Goal: Task Accomplishment & Management: Manage account settings

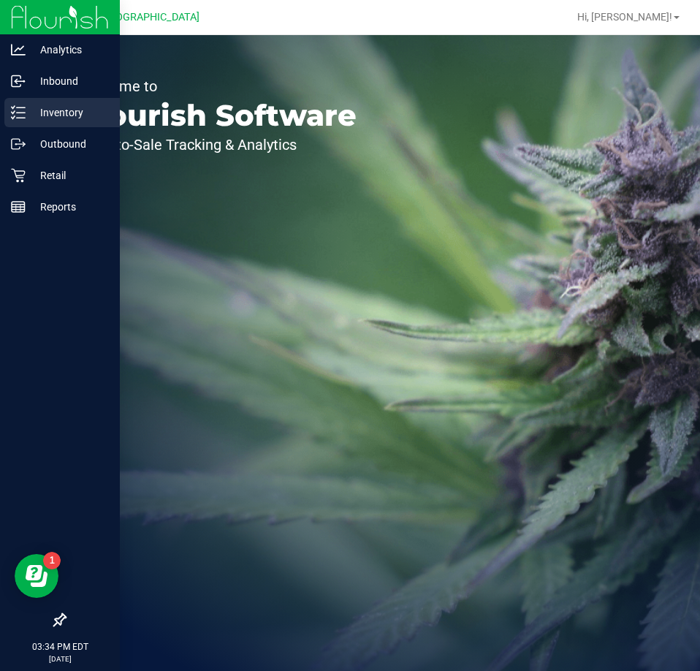
click at [39, 122] on div "Inventory" at bounding box center [62, 112] width 116 height 29
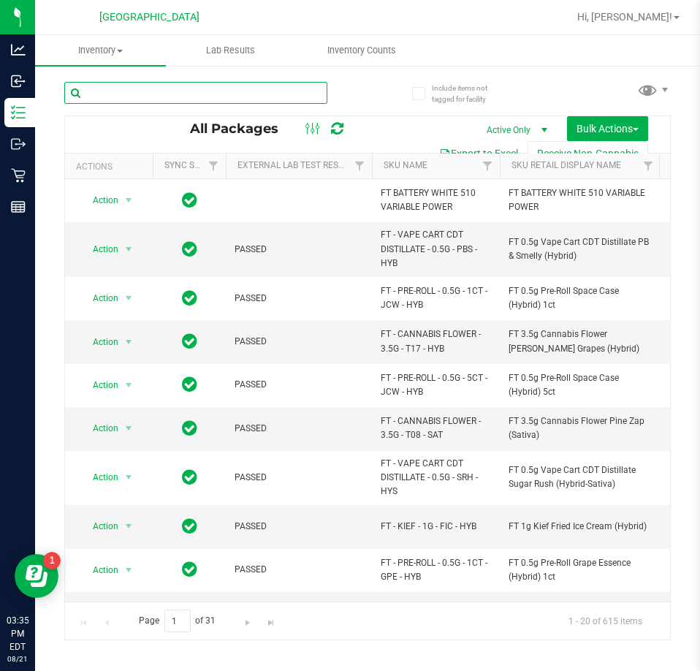
click at [143, 90] on input "text" at bounding box center [195, 93] width 263 height 22
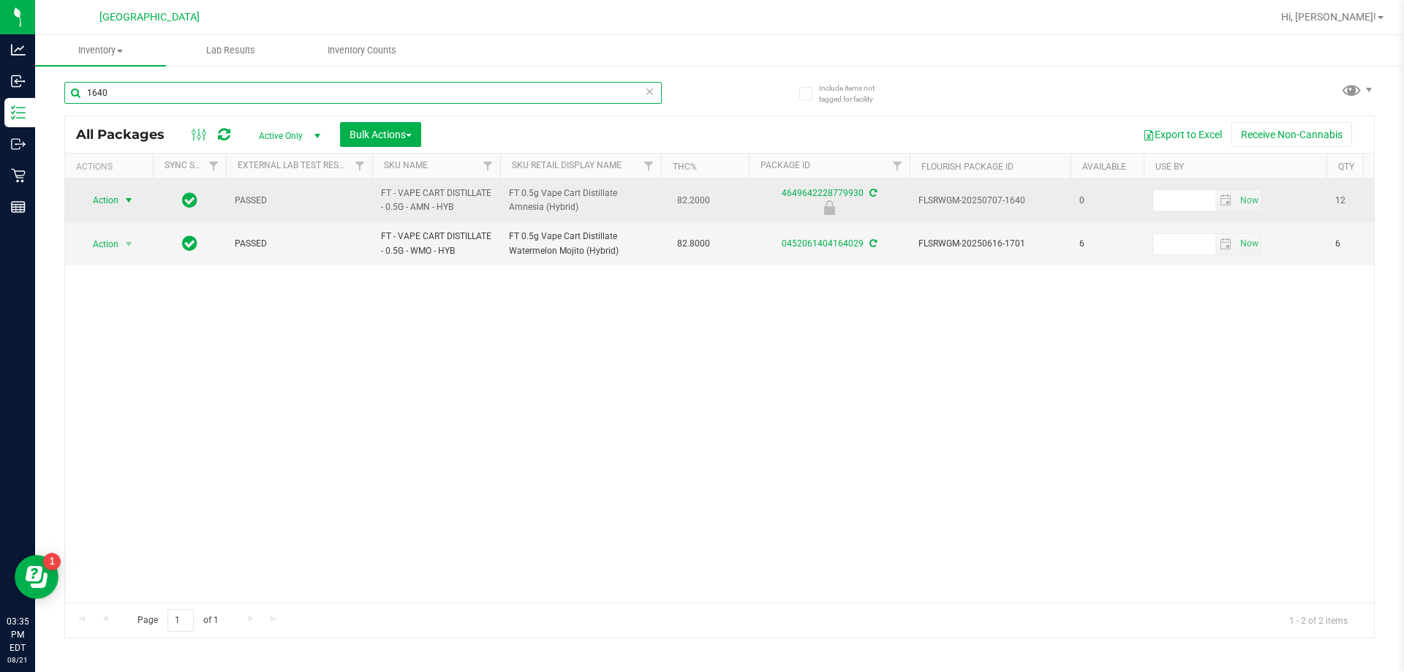
type input "1640"
click at [104, 206] on span "Action" at bounding box center [99, 200] width 39 height 20
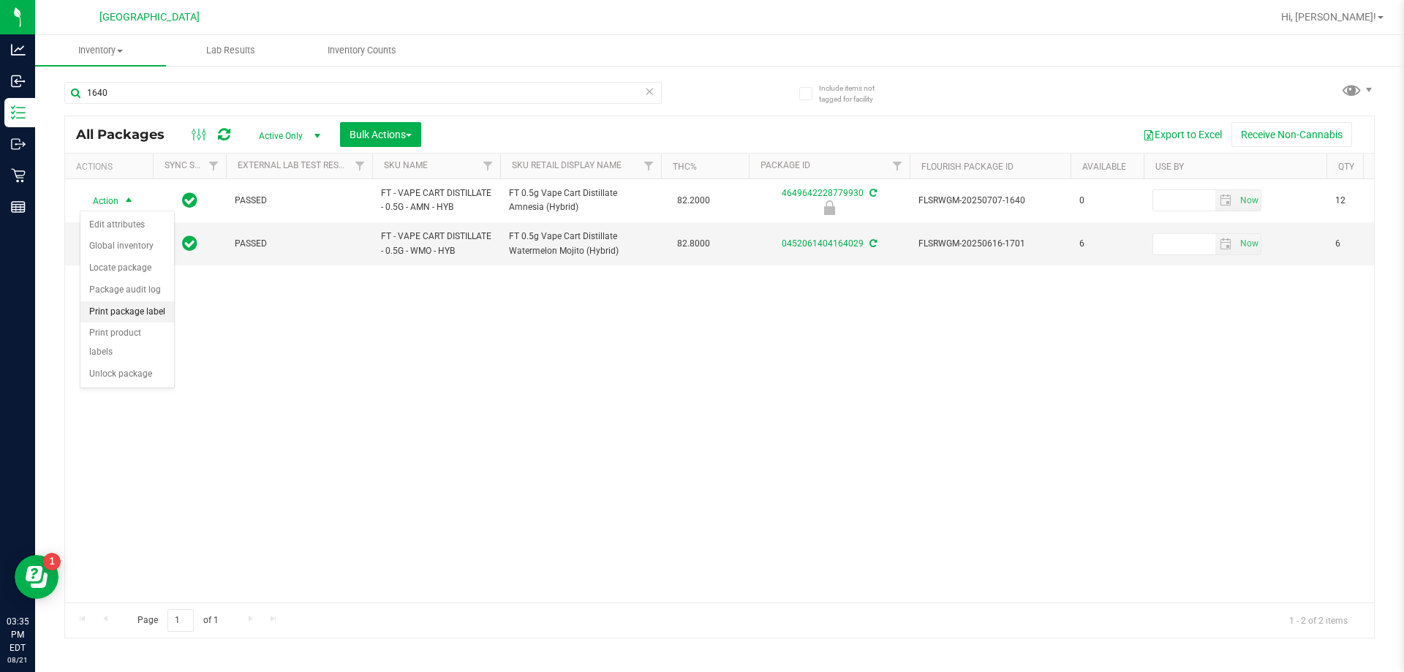
click at [122, 309] on li "Print package label" at bounding box center [127, 312] width 94 height 22
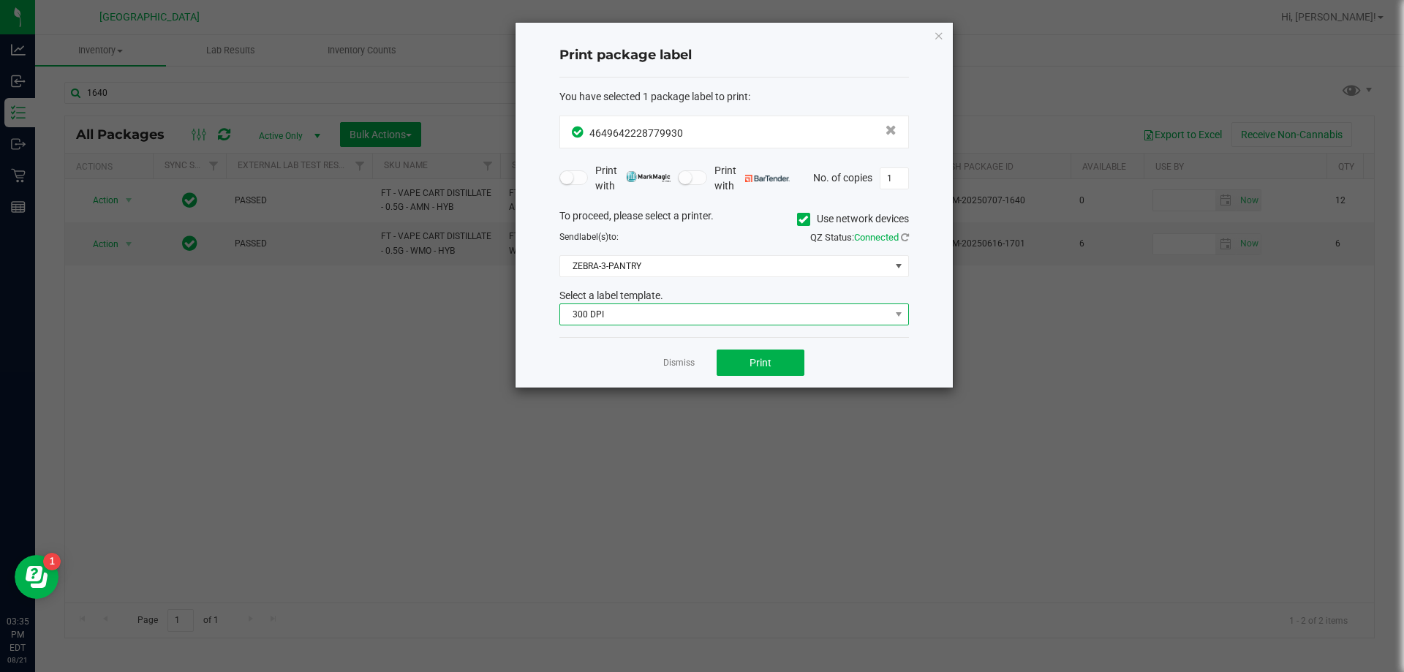
click at [700, 325] on span "300 DPI" at bounding box center [725, 314] width 330 height 20
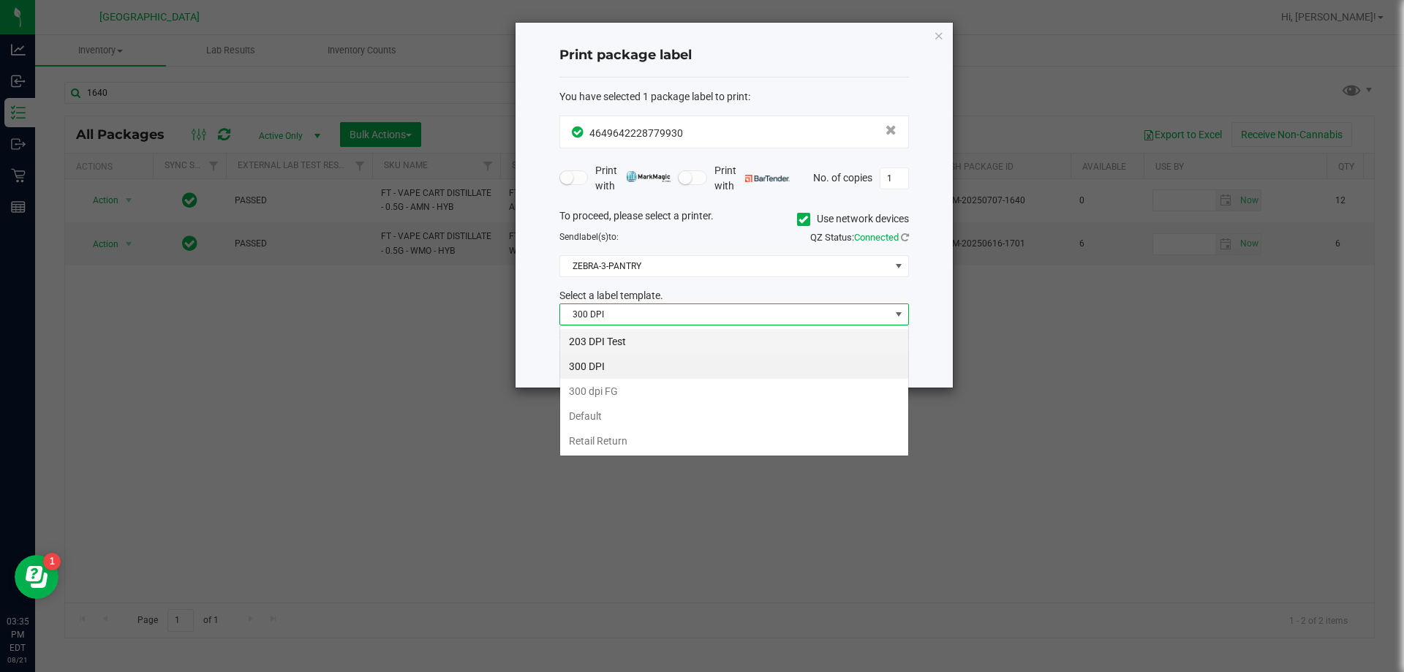
scroll to position [22, 349]
click at [621, 340] on li "203 DPI Test" at bounding box center [734, 341] width 348 height 25
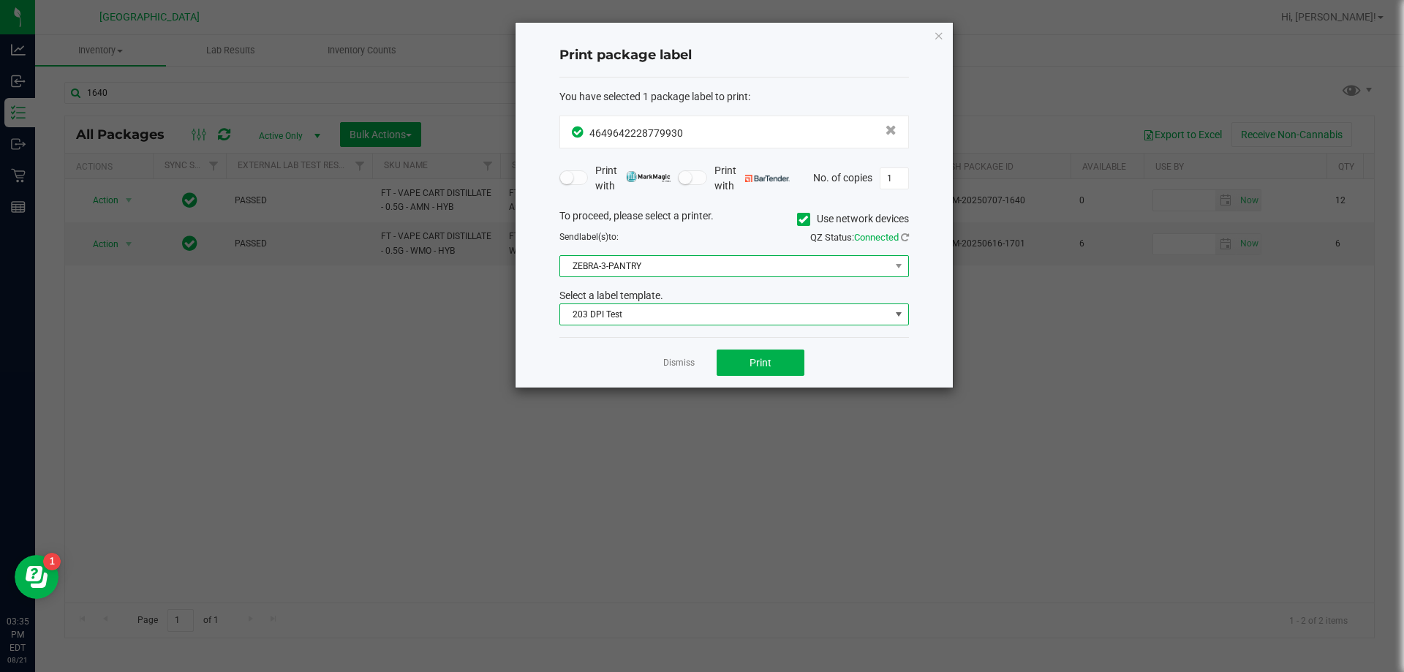
click at [653, 270] on span "ZEBRA-3-PANTRY" at bounding box center [725, 266] width 330 height 20
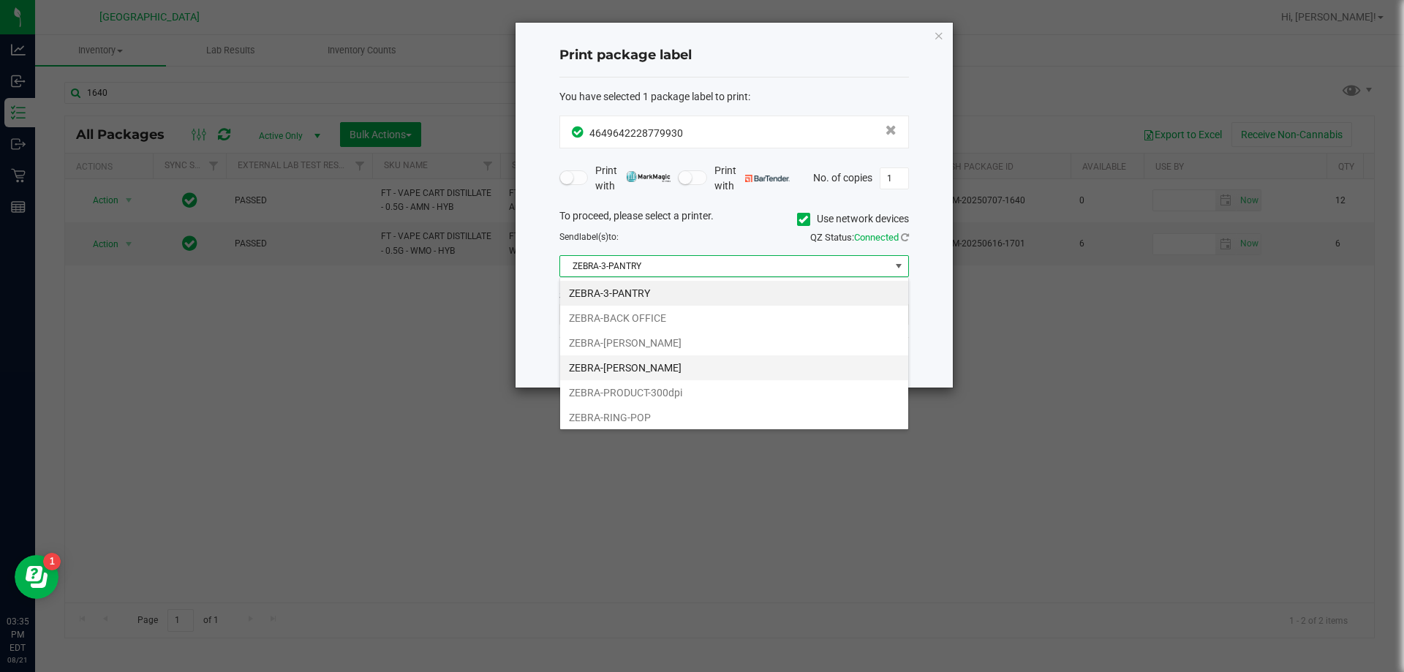
click at [616, 369] on li "ZEBRA-LIONEL-RICHIE" at bounding box center [734, 367] width 348 height 25
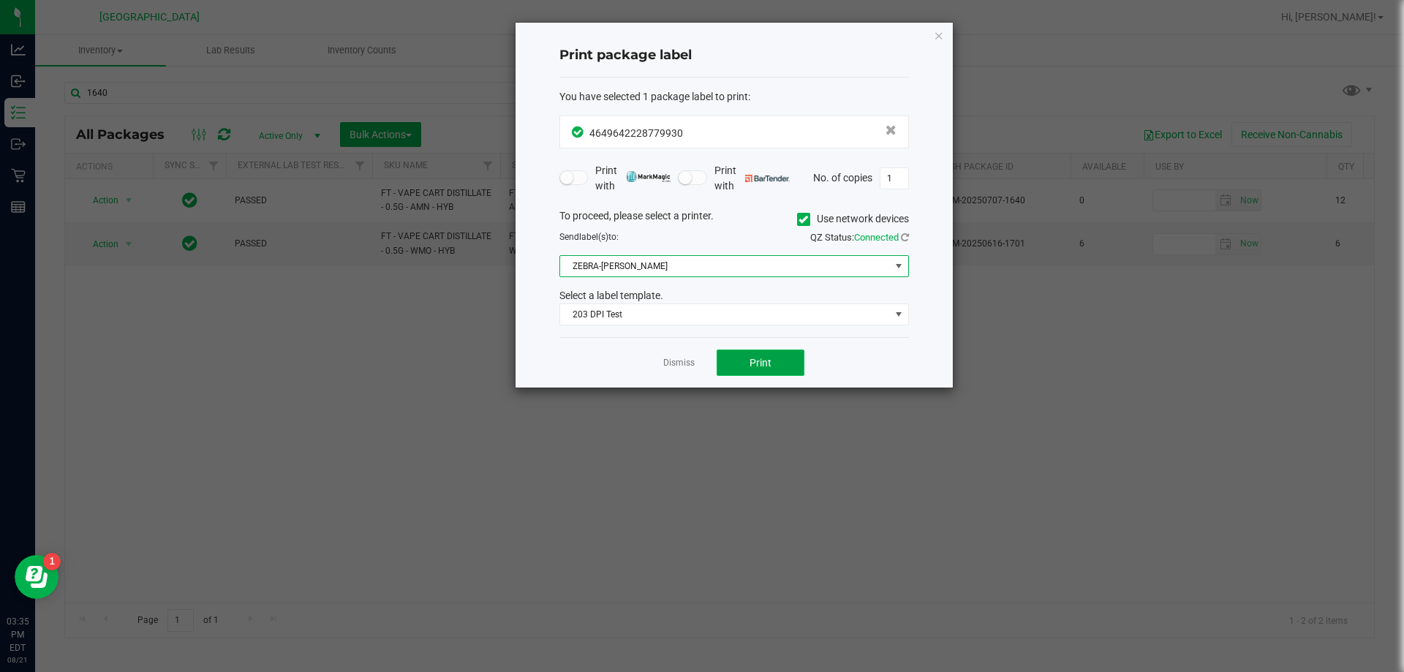
click at [700, 350] on button "Print" at bounding box center [760, 362] width 88 height 26
click at [678, 358] on link "Dismiss" at bounding box center [678, 363] width 31 height 12
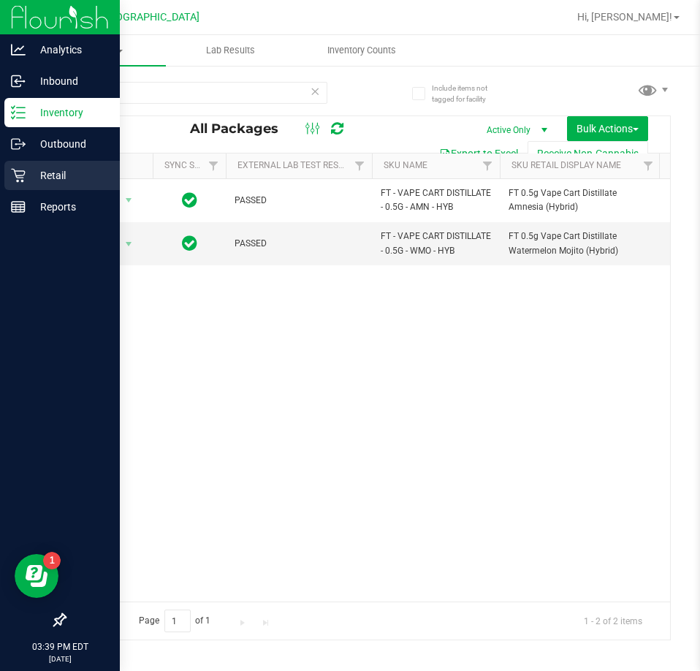
click at [24, 168] on icon at bounding box center [18, 175] width 15 height 15
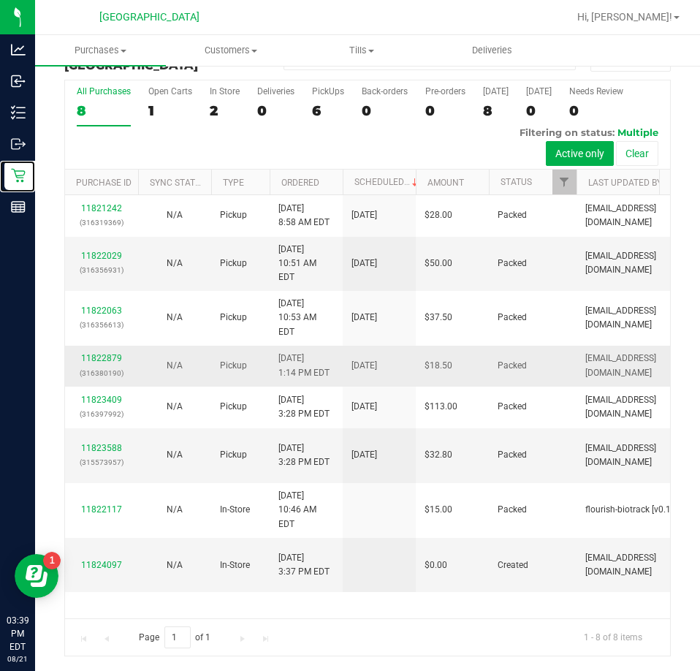
scroll to position [23, 0]
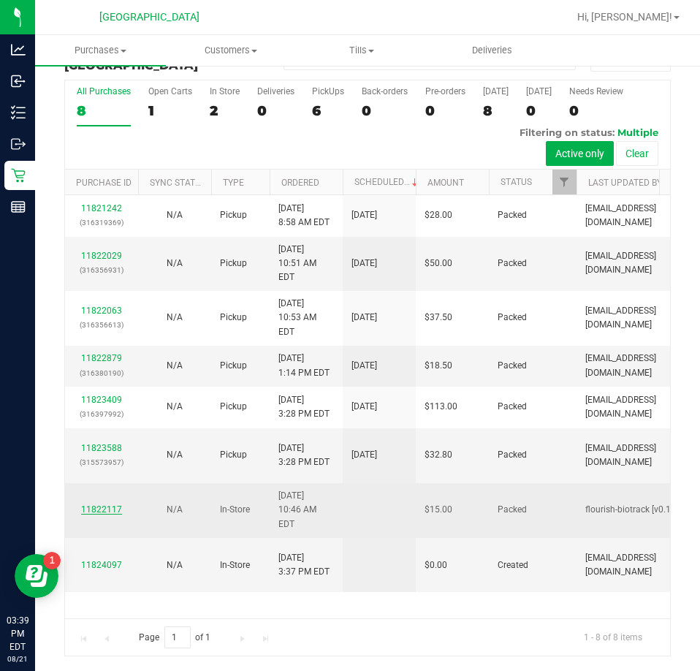
click at [103, 515] on link "11822117" at bounding box center [101, 509] width 41 height 10
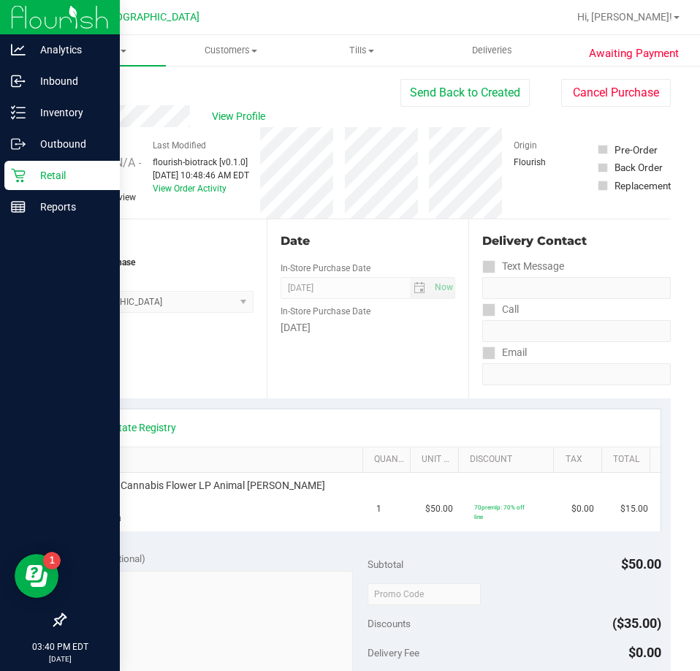
click at [38, 178] on p "Retail" at bounding box center [70, 176] width 88 height 18
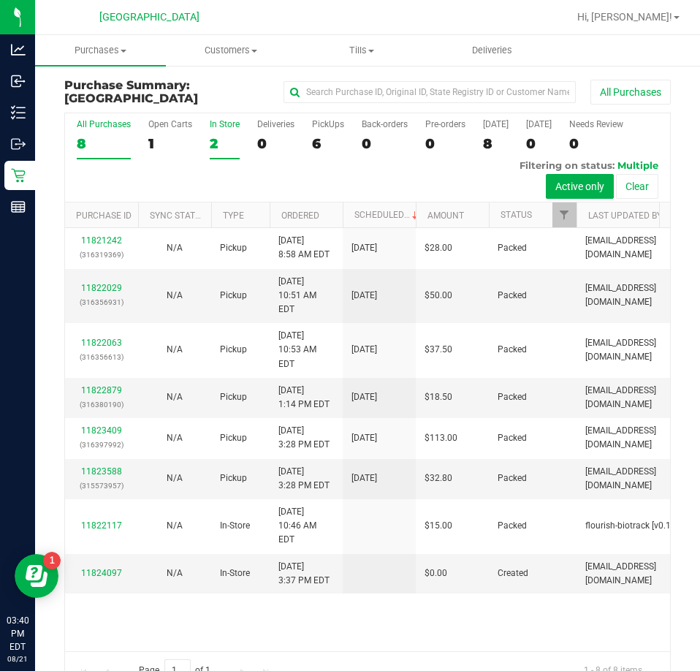
click at [219, 154] on label "In Store 2" at bounding box center [225, 139] width 30 height 40
click at [0, 0] on input "In Store 2" at bounding box center [0, 0] width 0 height 0
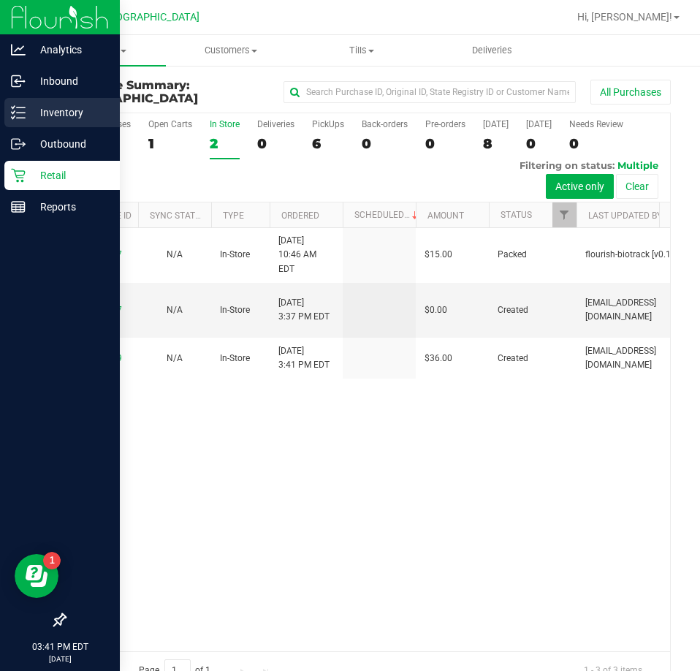
click at [23, 125] on div "Inventory" at bounding box center [62, 112] width 116 height 29
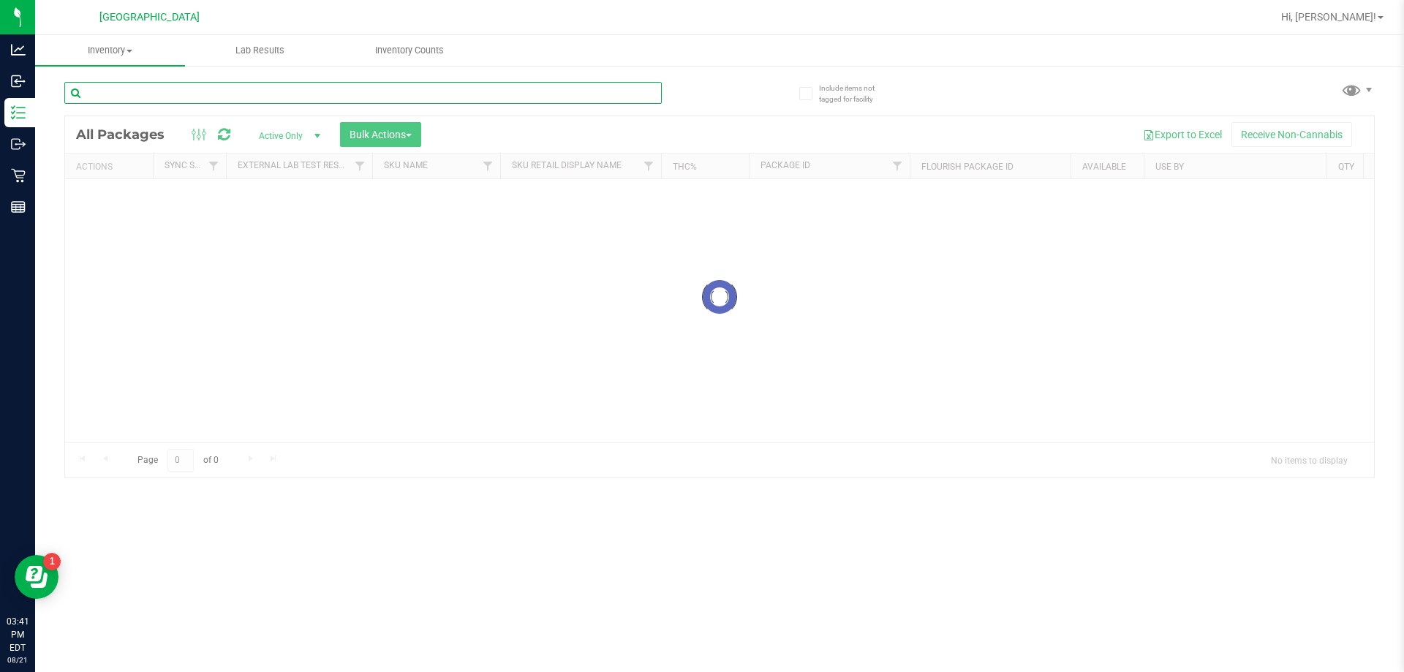
click at [283, 90] on input "text" at bounding box center [362, 93] width 597 height 22
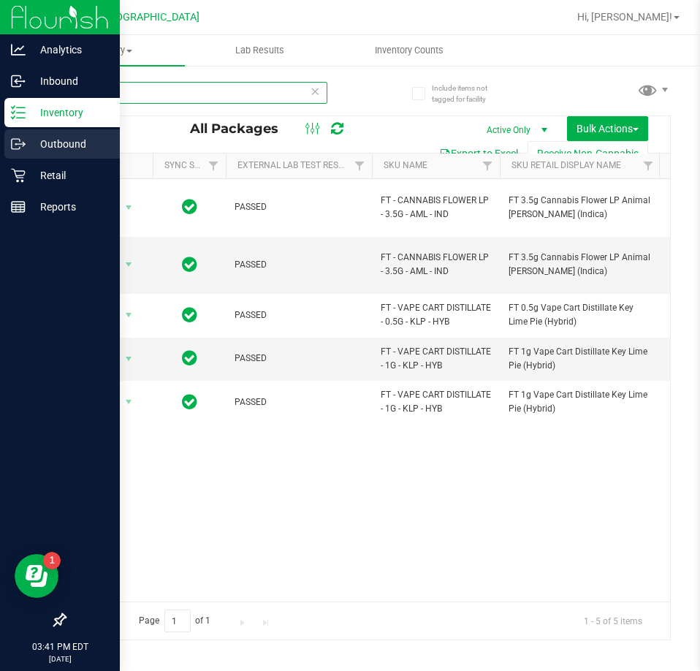
type input "LP"
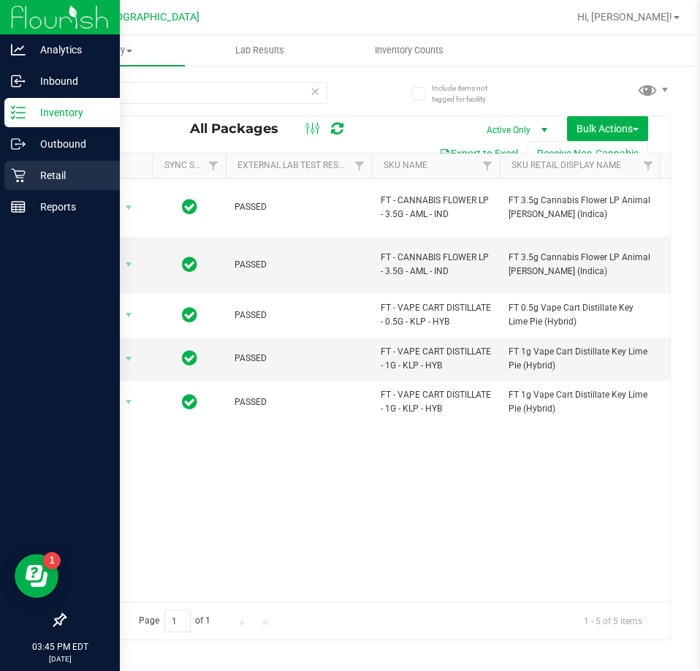
click at [26, 183] on p "Retail" at bounding box center [70, 176] width 88 height 18
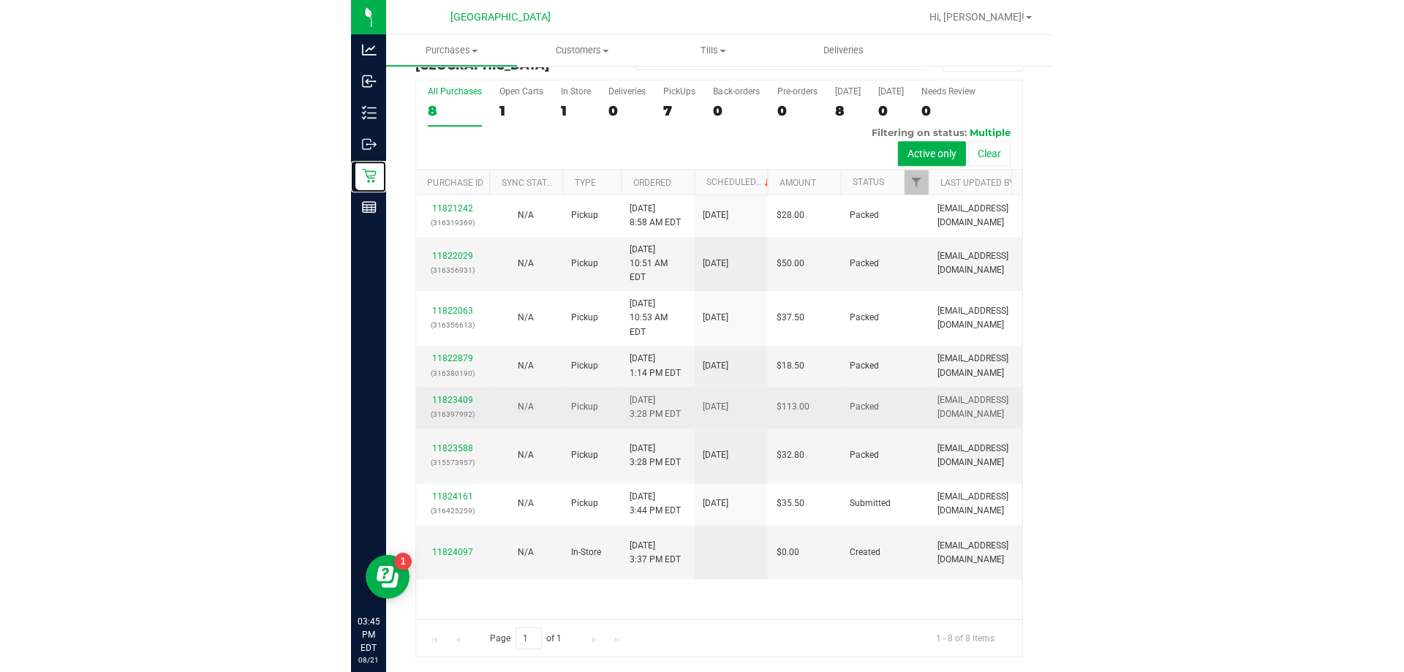
scroll to position [23, 0]
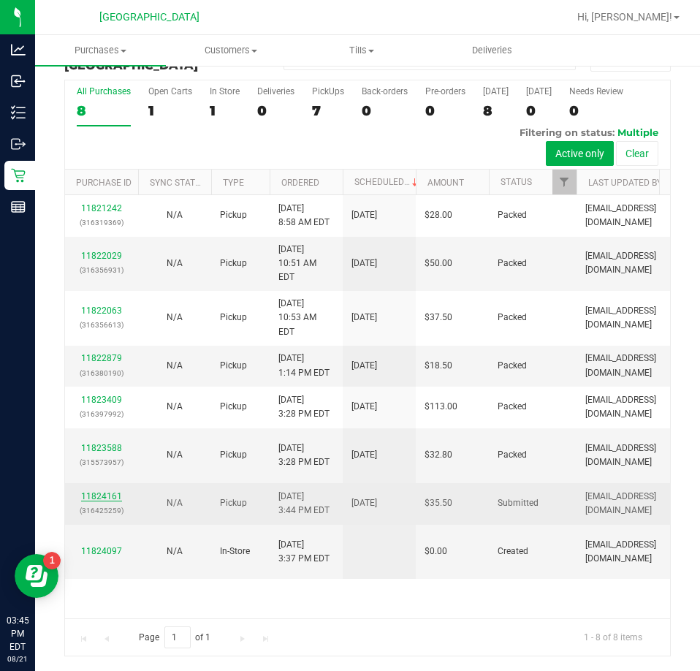
click at [109, 502] on link "11824161" at bounding box center [101, 496] width 41 height 10
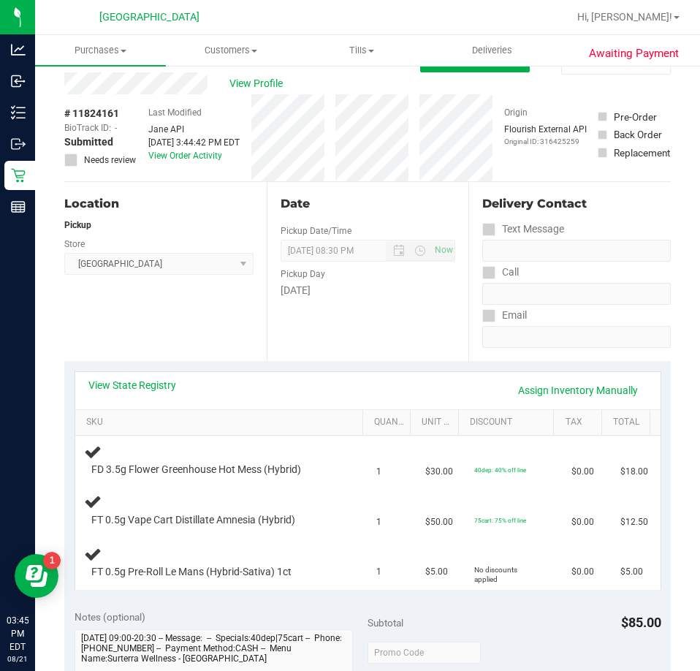
click at [267, 285] on div "Date Pickup Date/Time 08/21/2025 Now 08/21/2025 08:30 PM Now Pickup Day Thursday" at bounding box center [368, 271] width 203 height 179
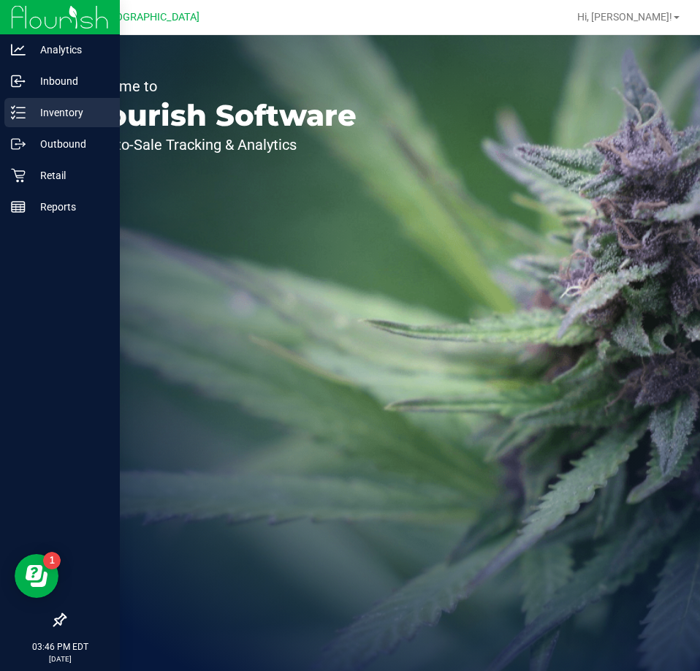
click at [30, 121] on p "Inventory" at bounding box center [70, 113] width 88 height 18
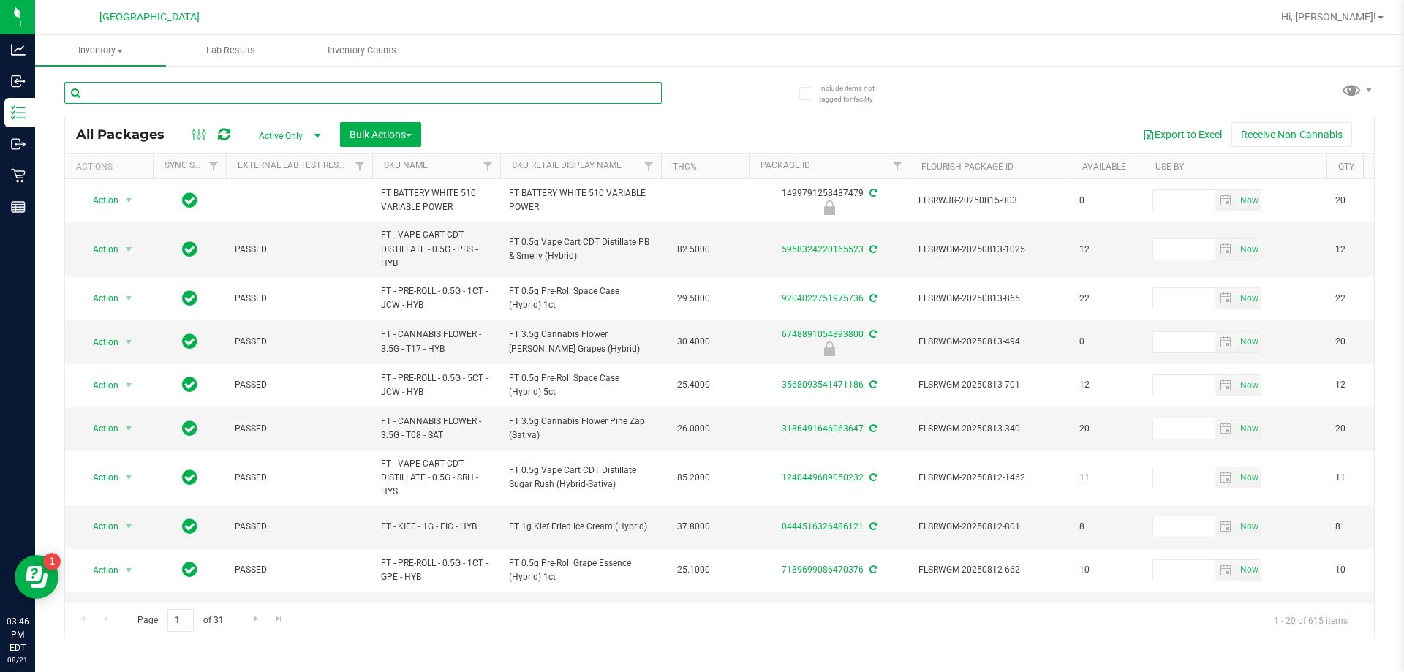
click at [146, 101] on input "text" at bounding box center [362, 93] width 597 height 22
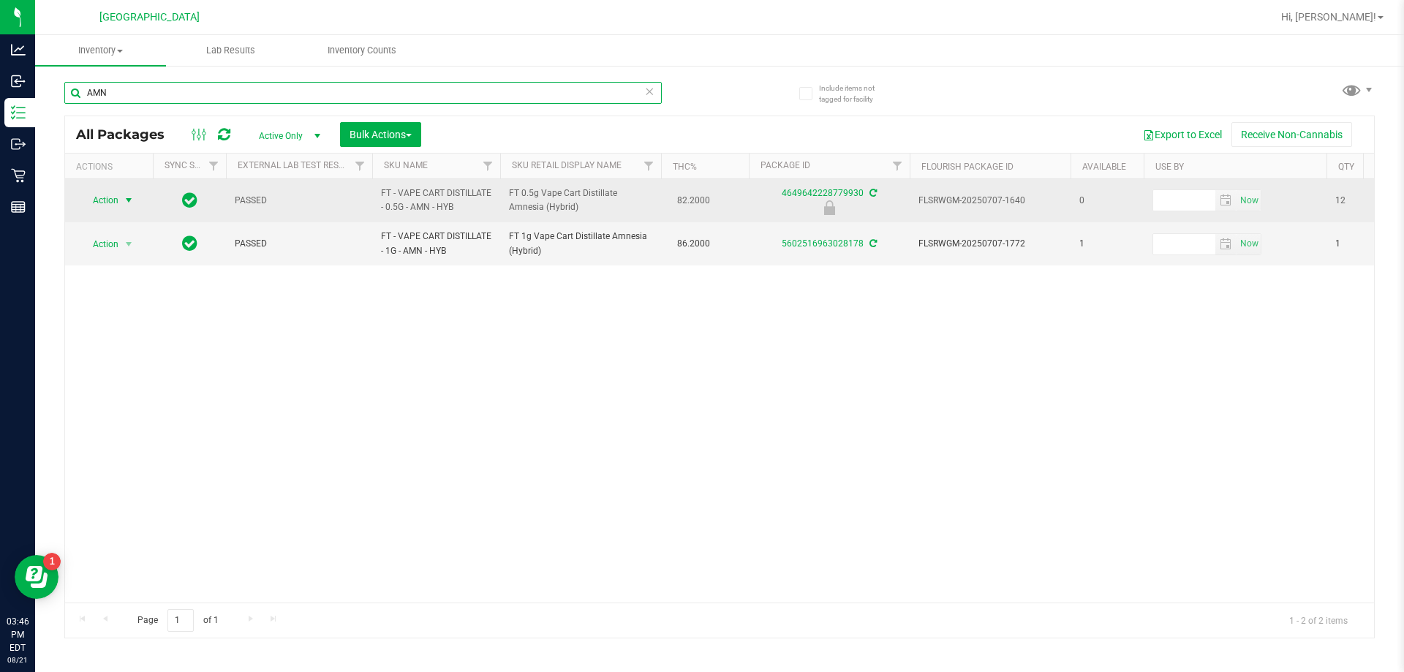
type input "AMN"
click at [125, 198] on span "select" at bounding box center [129, 200] width 12 height 12
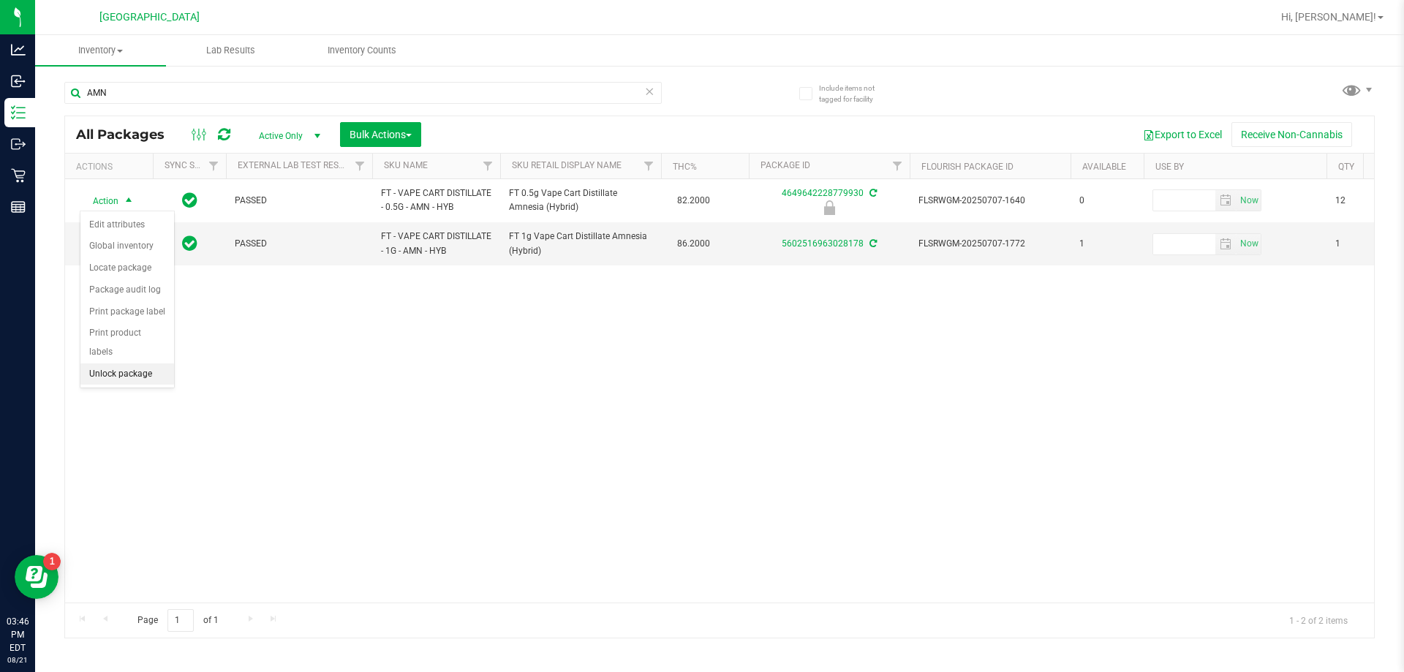
click at [117, 363] on li "Unlock package" at bounding box center [127, 374] width 94 height 22
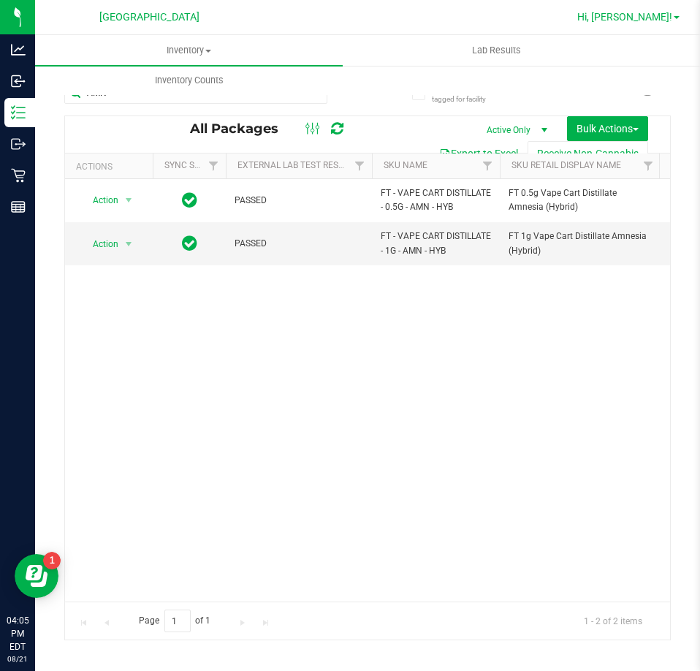
click at [635, 21] on span "Hi, [PERSON_NAME]!" at bounding box center [625, 17] width 95 height 12
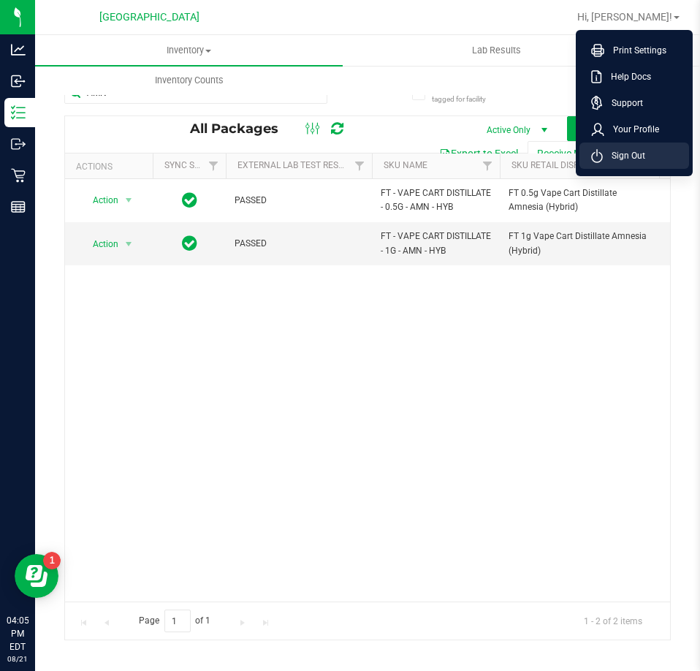
click at [630, 163] on li "Sign Out" at bounding box center [635, 156] width 110 height 26
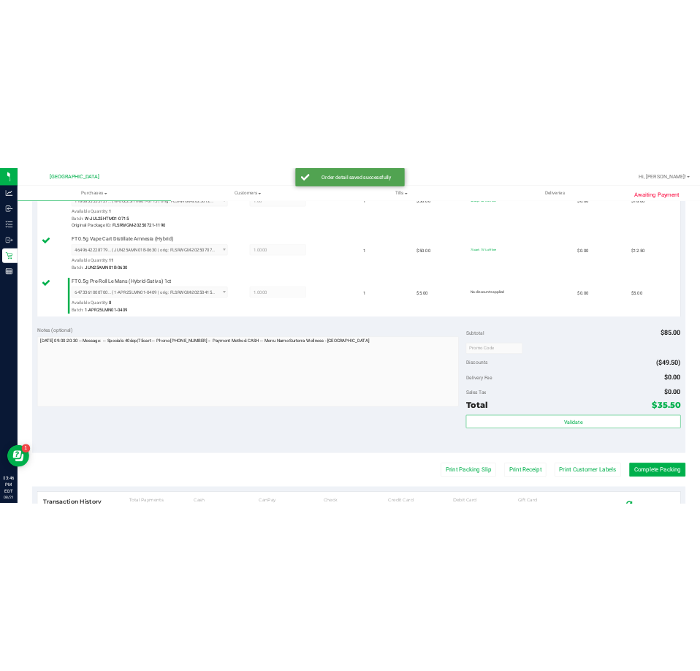
scroll to position [439, 0]
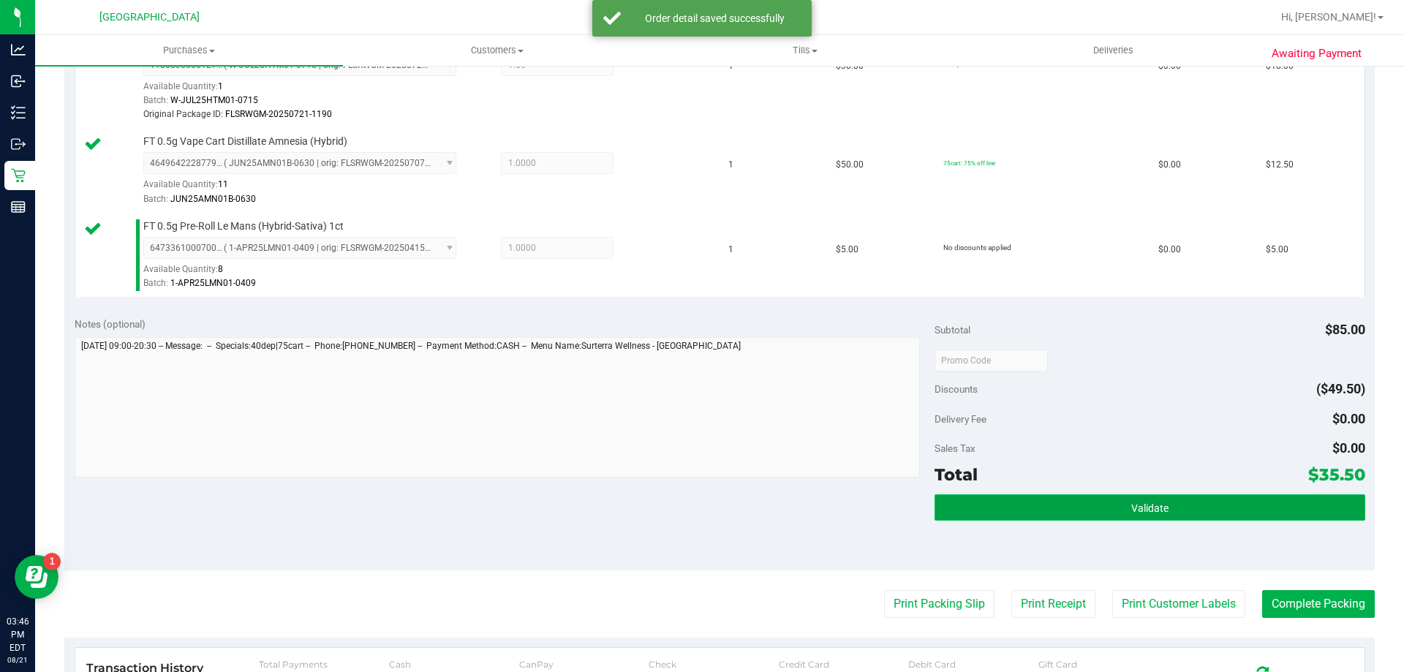
click at [1121, 517] on button "Validate" at bounding box center [1149, 507] width 430 height 26
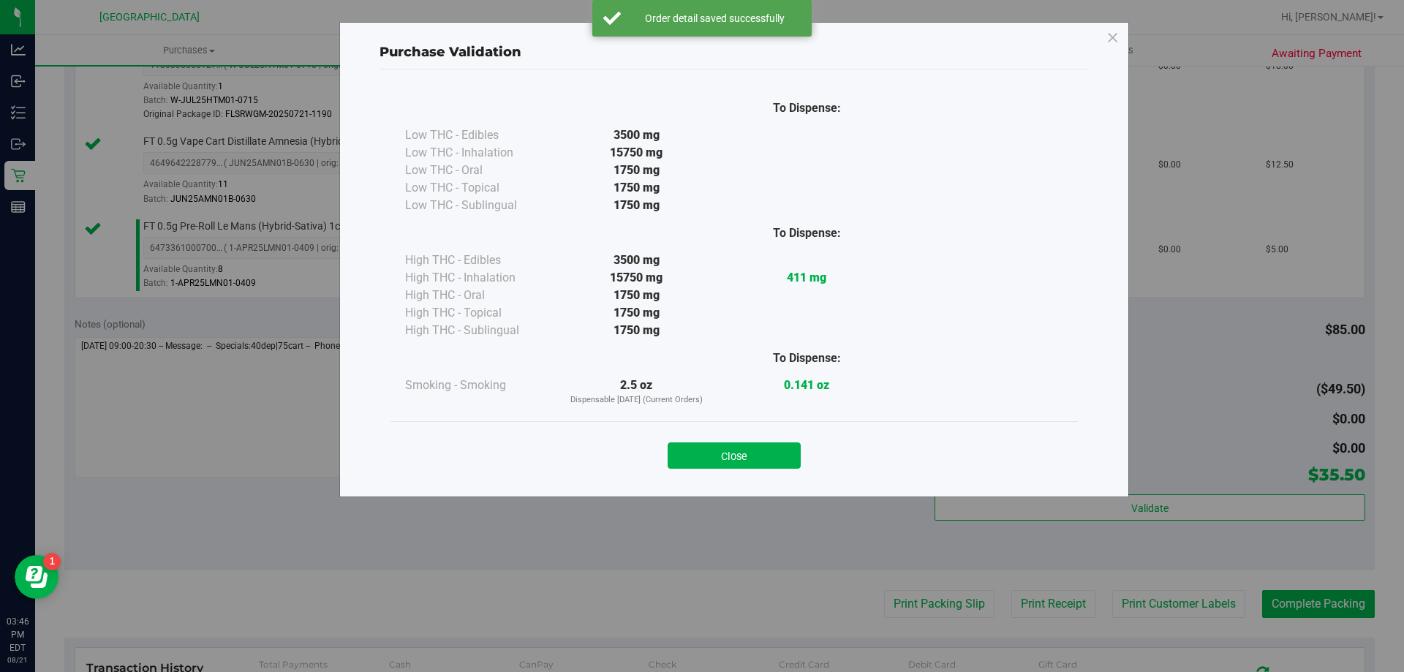
click at [771, 440] on div "Close" at bounding box center [733, 451] width 665 height 37
click at [761, 458] on button "Close" at bounding box center [733, 455] width 133 height 26
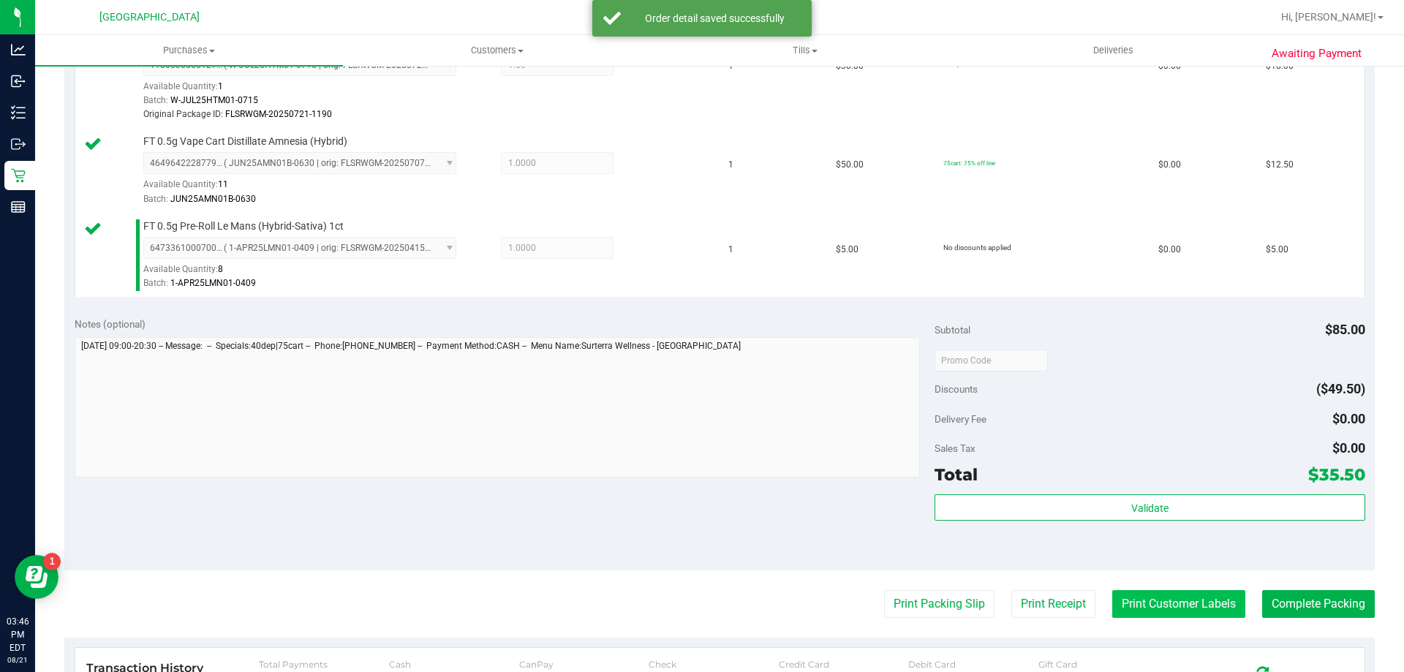
click at [1140, 603] on button "Print Customer Labels" at bounding box center [1178, 604] width 133 height 28
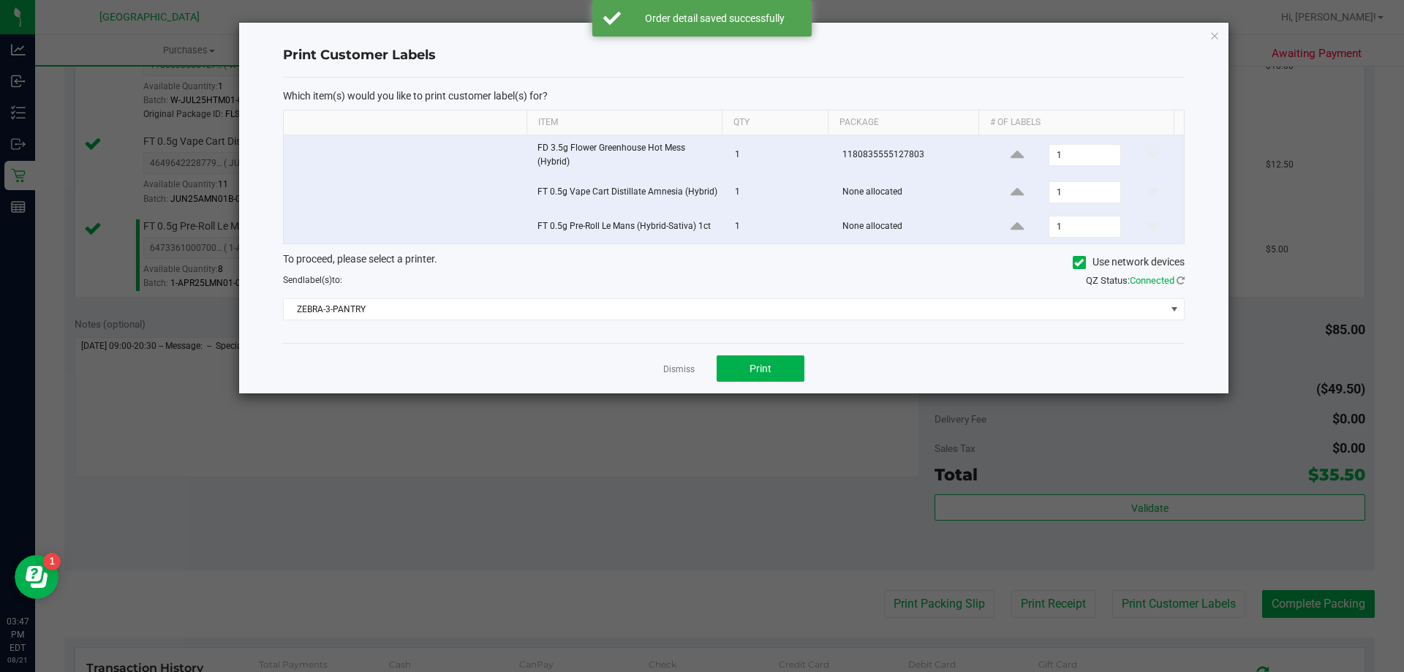
click at [688, 372] on link "Dismiss" at bounding box center [678, 369] width 31 height 12
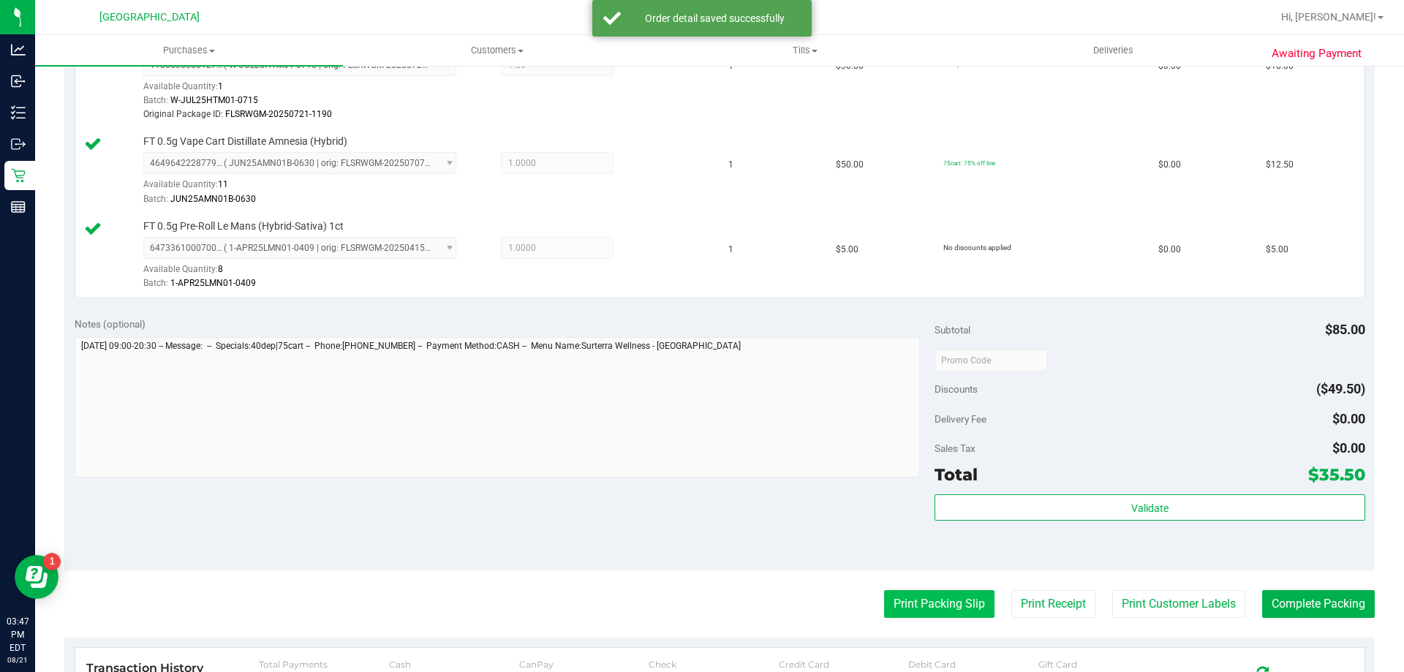
click at [923, 600] on button "Print Packing Slip" at bounding box center [939, 604] width 110 height 28
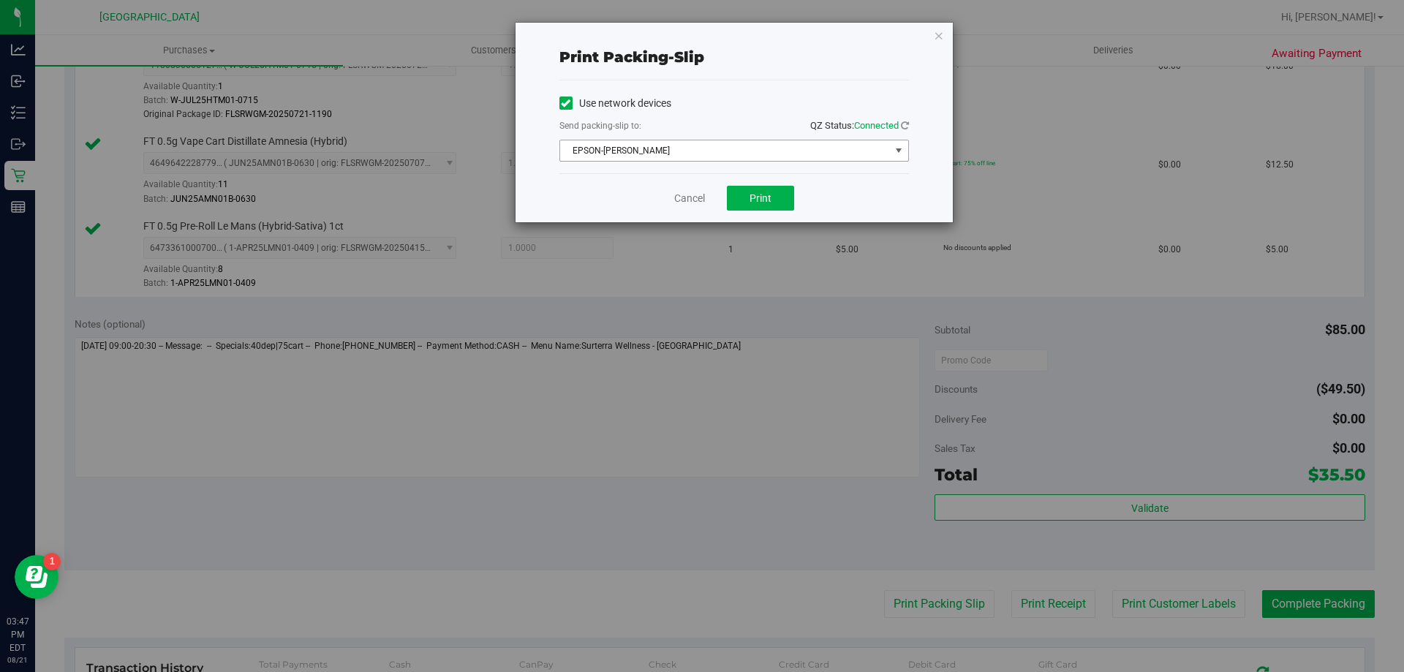
click at [651, 156] on span "EPSON-[PERSON_NAME]" at bounding box center [725, 150] width 330 height 20
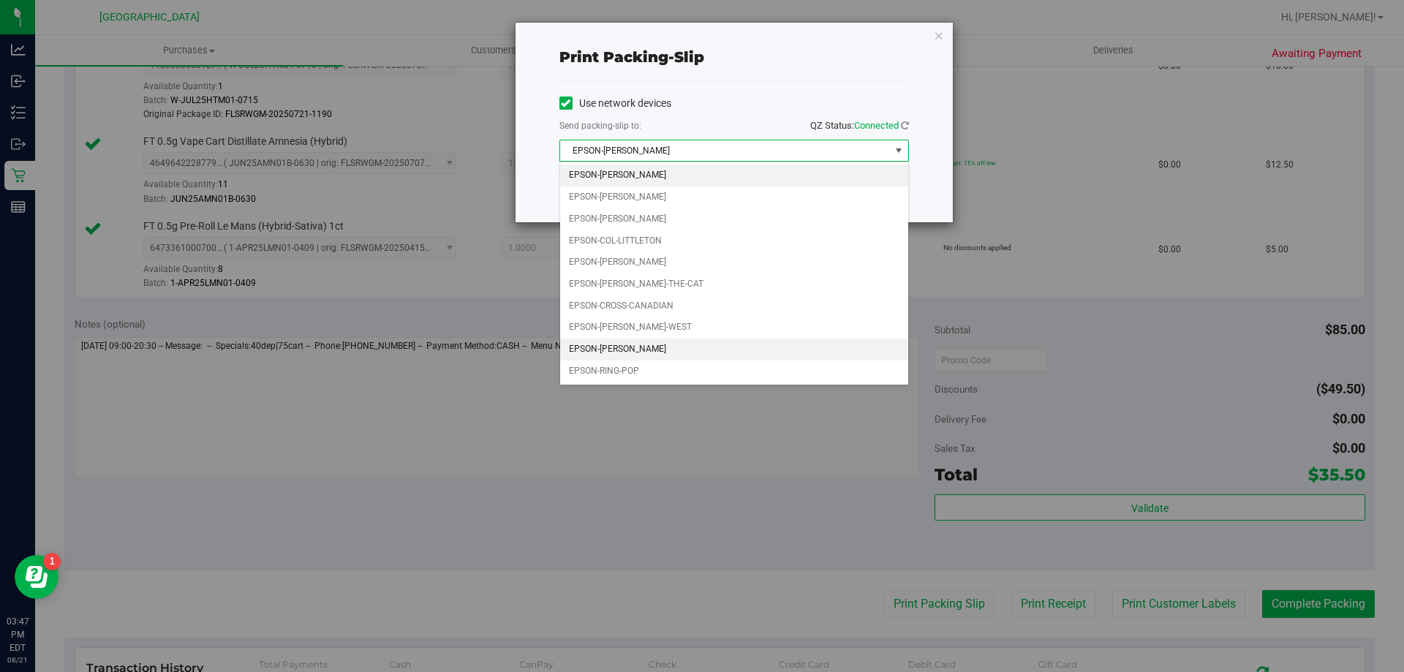
click at [626, 349] on li "EPSON-[PERSON_NAME]" at bounding box center [734, 349] width 348 height 22
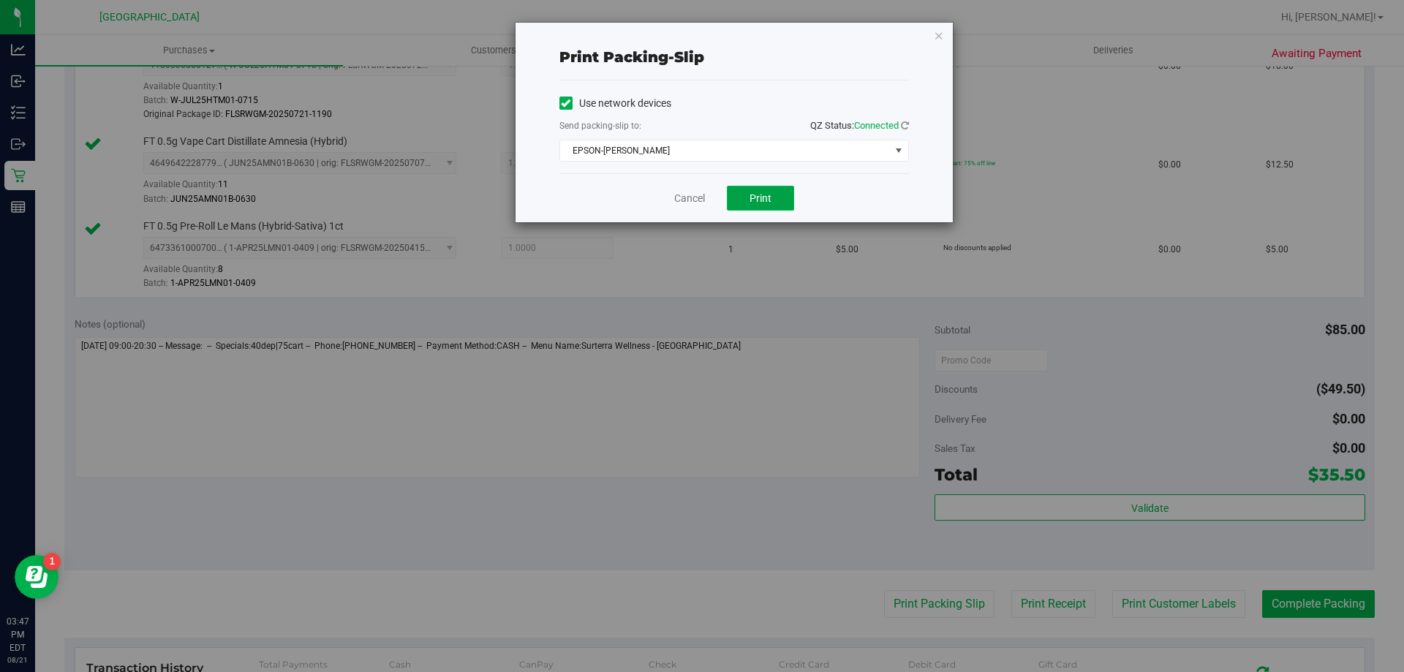
click at [738, 203] on button "Print" at bounding box center [760, 198] width 67 height 25
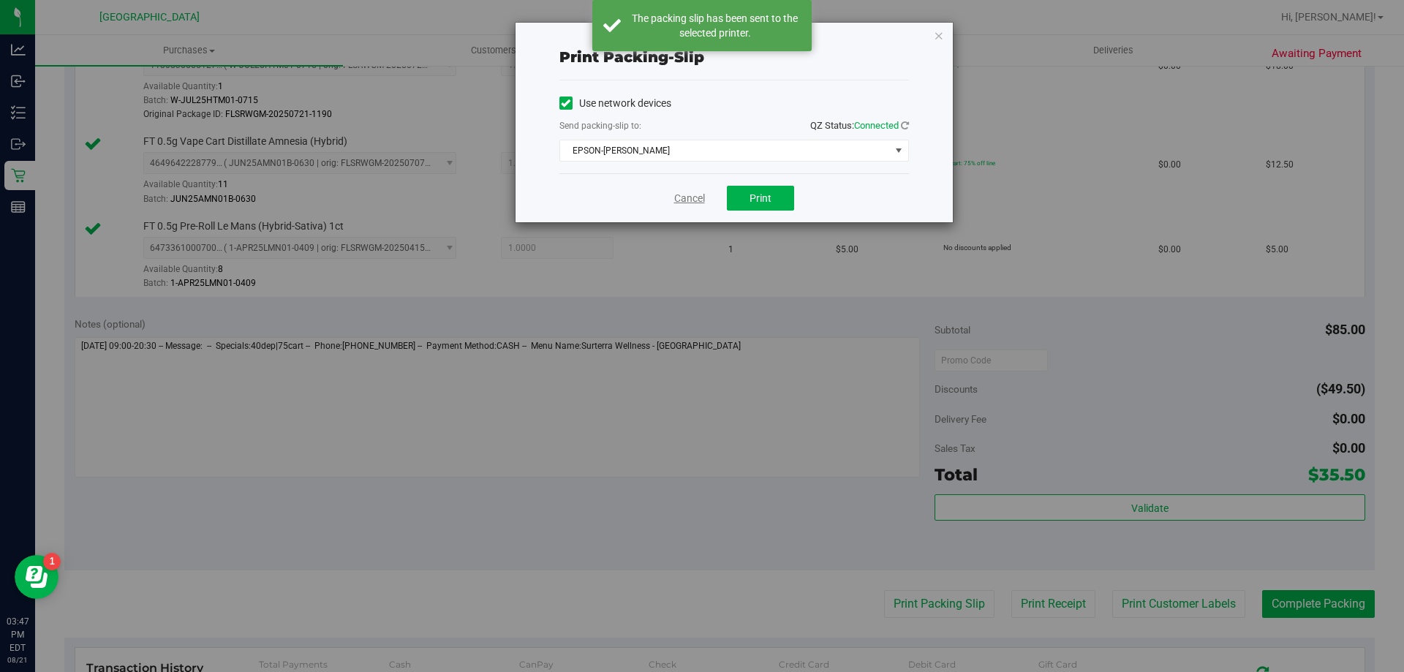
click at [681, 199] on link "Cancel" at bounding box center [689, 198] width 31 height 15
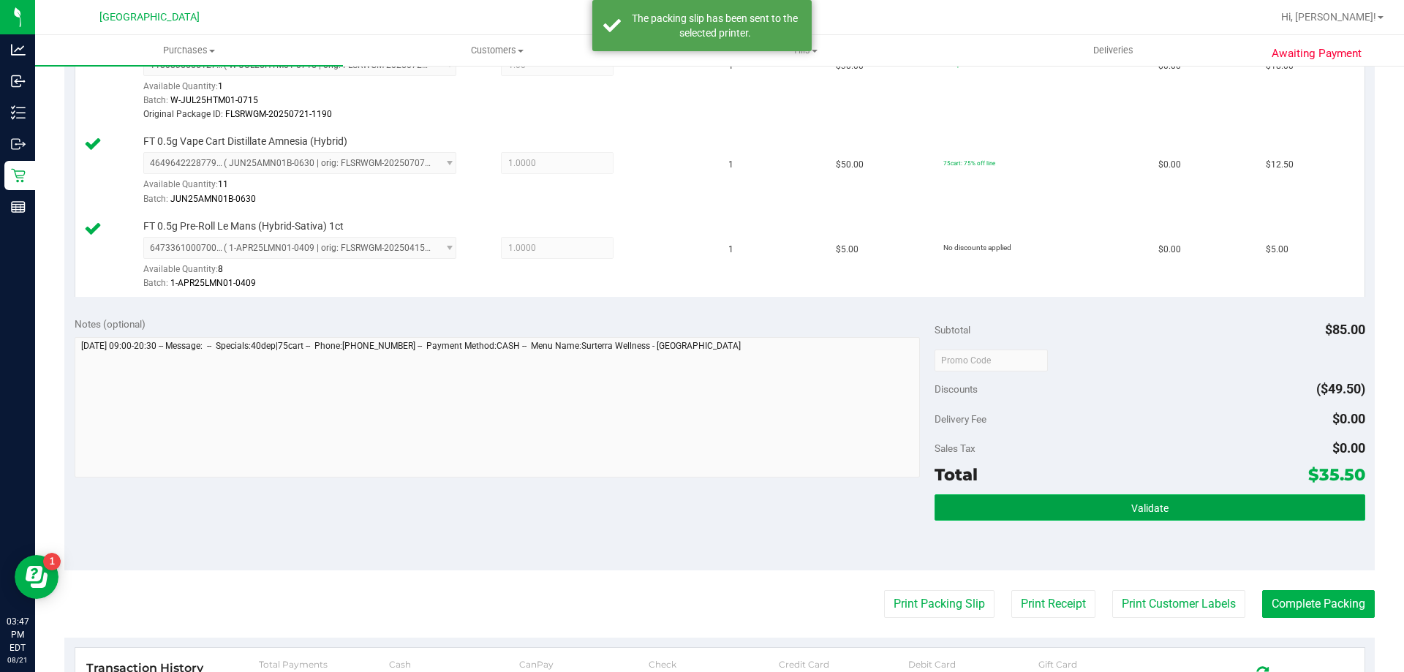
click at [1110, 499] on button "Validate" at bounding box center [1149, 507] width 430 height 26
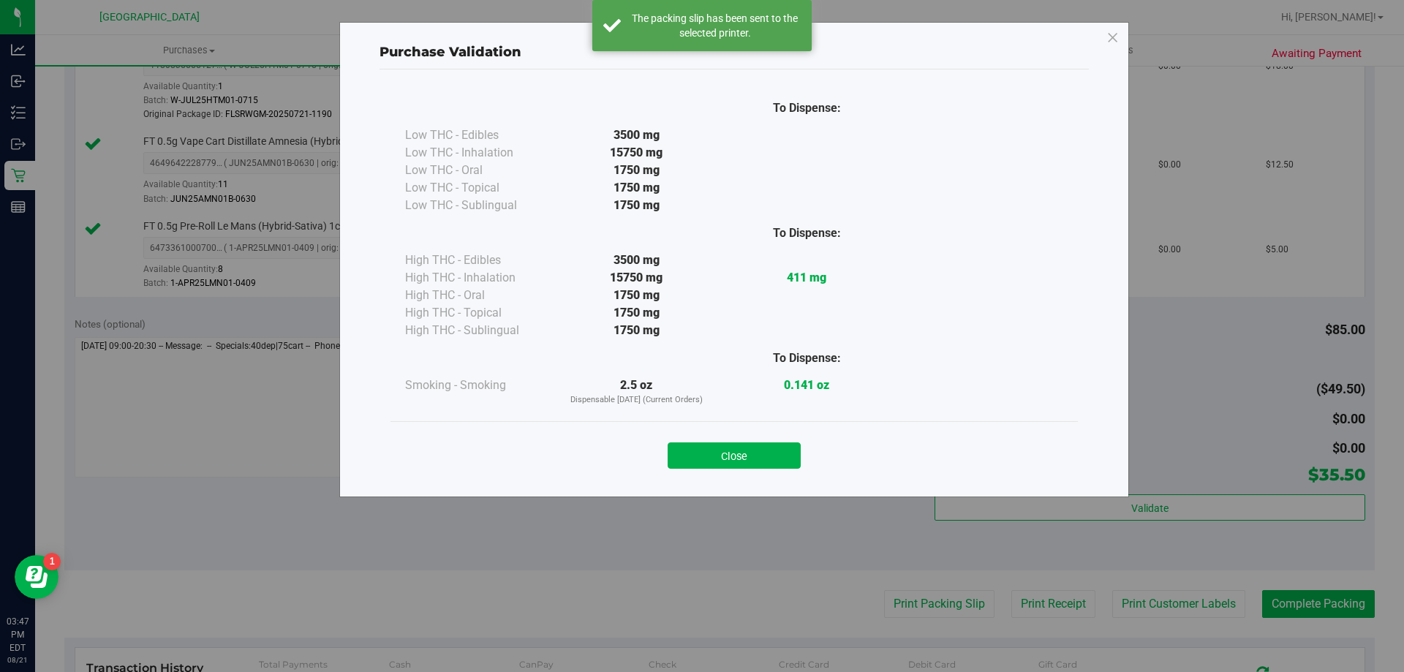
click at [716, 466] on button "Close" at bounding box center [733, 455] width 133 height 26
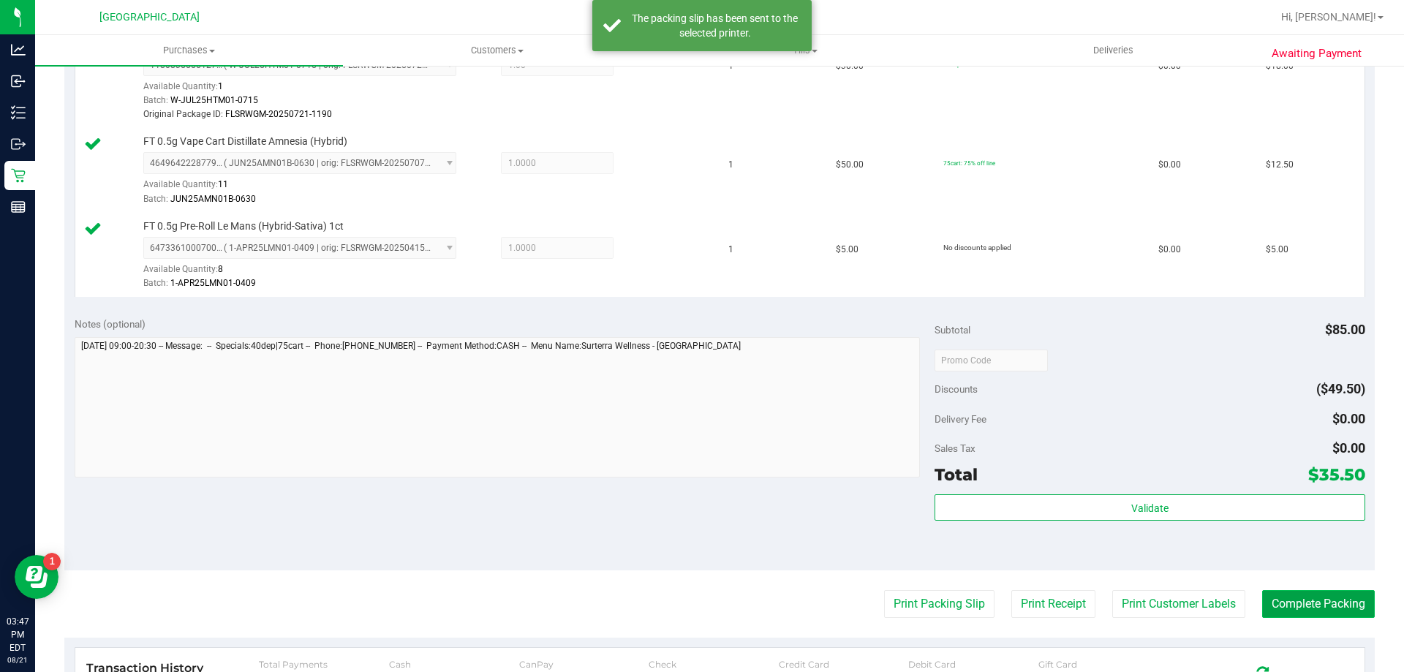
click at [1341, 617] on button "Complete Packing" at bounding box center [1318, 604] width 113 height 28
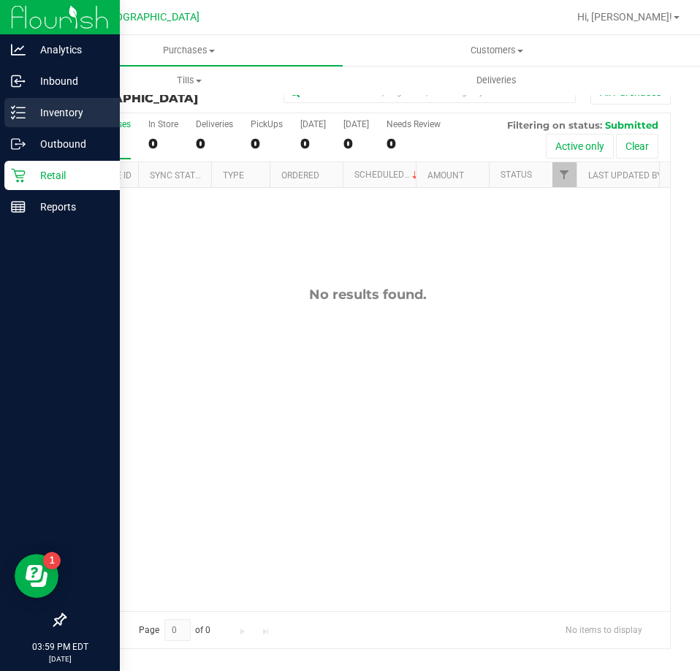
click at [31, 122] on div "Inventory" at bounding box center [62, 112] width 116 height 29
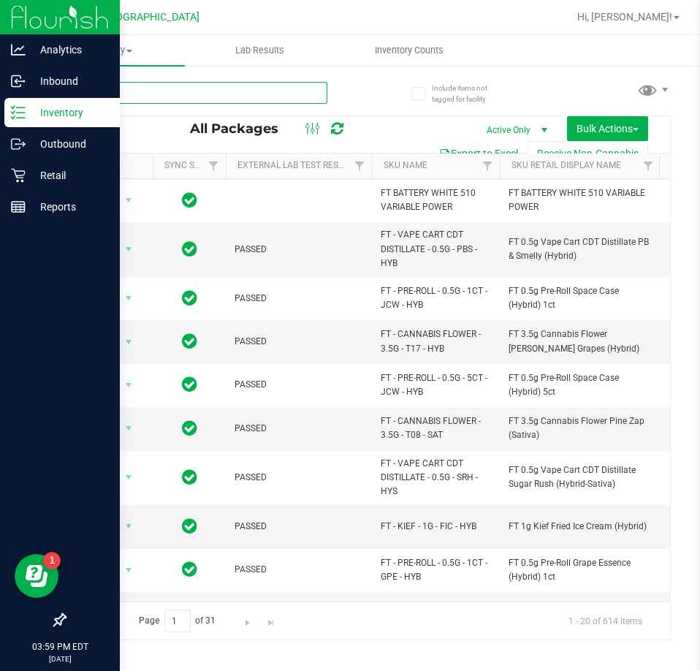
click at [189, 82] on input "text" at bounding box center [195, 93] width 263 height 22
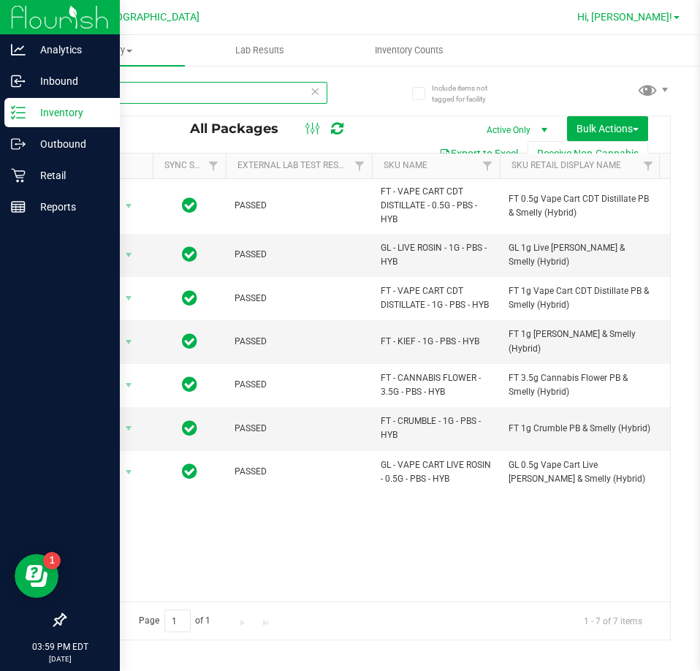
type input "PBS"
click at [654, 20] on span "Hi, [PERSON_NAME]!" at bounding box center [625, 17] width 95 height 12
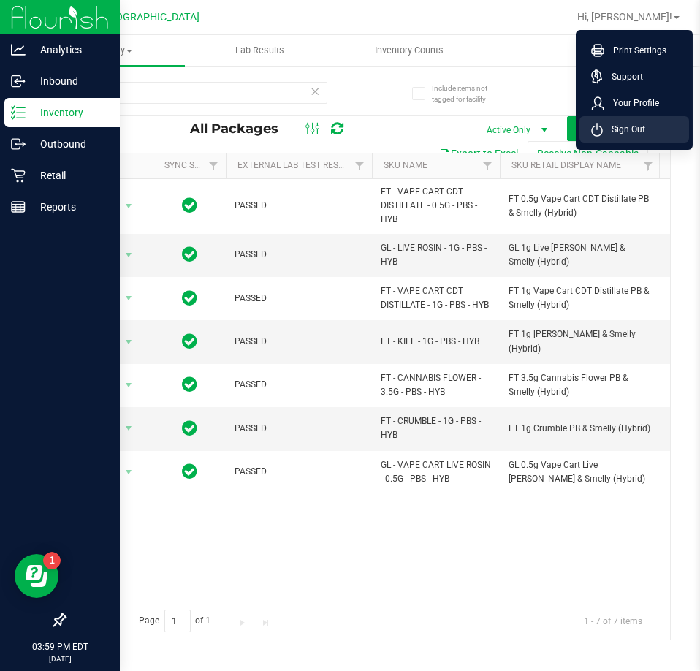
click at [638, 139] on li "Sign Out" at bounding box center [635, 129] width 110 height 26
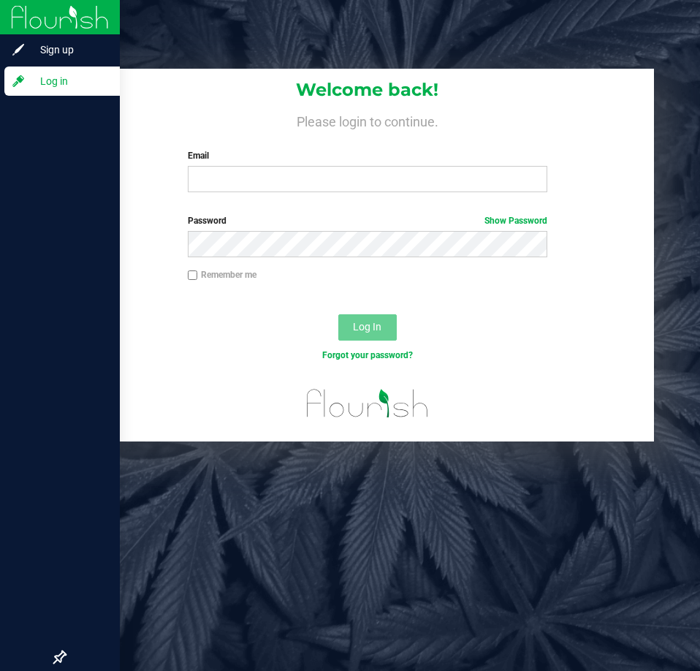
click at [230, 165] on div "Email Required Please format your email correctly." at bounding box center [368, 170] width 382 height 43
click at [221, 175] on input "Email" at bounding box center [368, 179] width 360 height 26
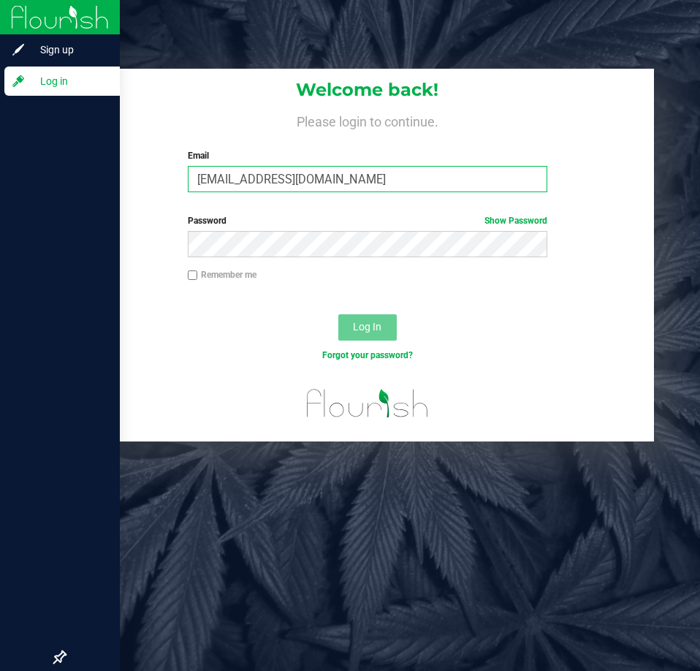
type input "awebster@liveparallel.com"
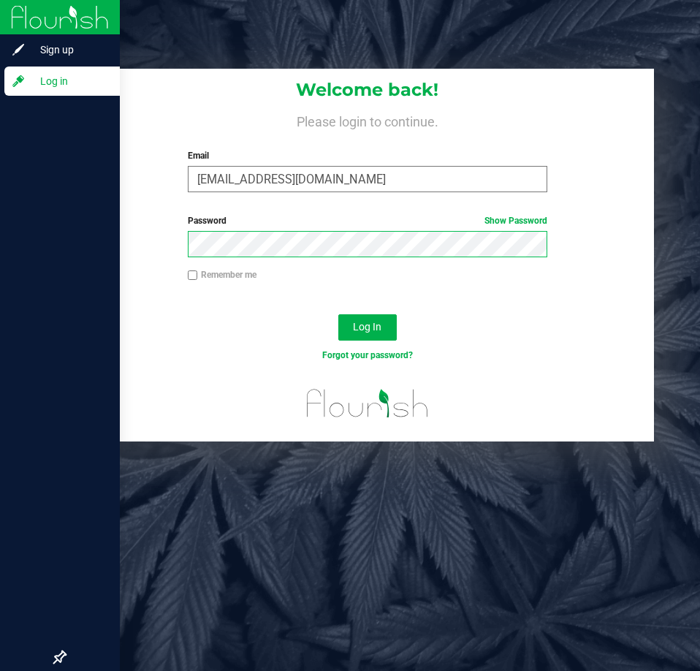
click at [338, 314] on button "Log In" at bounding box center [367, 327] width 58 height 26
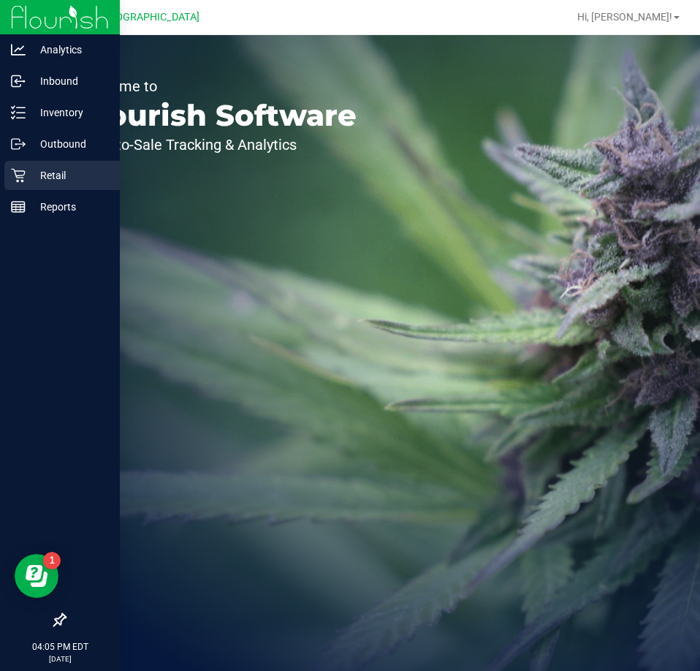
click at [42, 170] on p "Retail" at bounding box center [70, 176] width 88 height 18
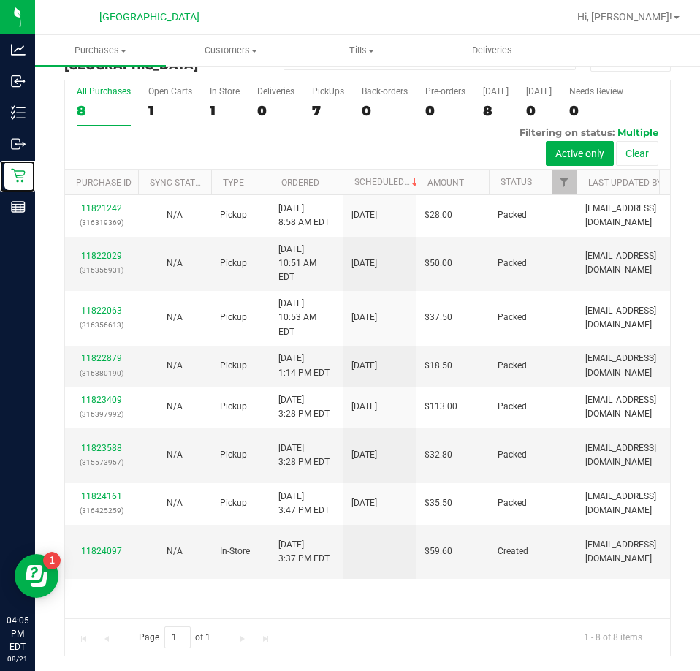
scroll to position [23, 0]
